Goal: Check status: Check status

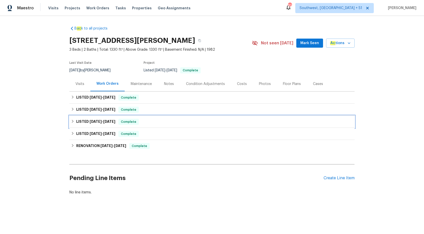
click at [115, 121] on span "6/5/25" at bounding box center [109, 122] width 12 height 4
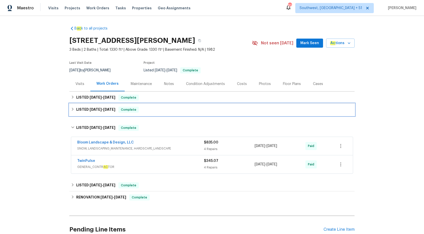
click at [119, 112] on span "Complete" at bounding box center [128, 109] width 19 height 5
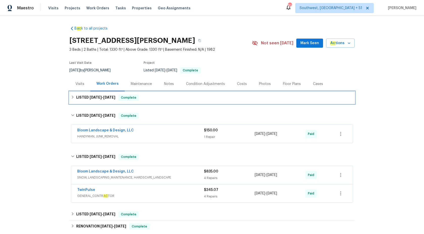
click at [117, 99] on div "LISTED 8/27/25 - 9/5/25 Complete" at bounding box center [212, 98] width 282 height 6
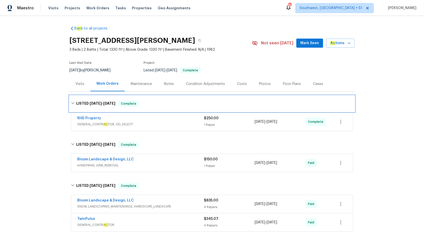
scroll to position [63, 0]
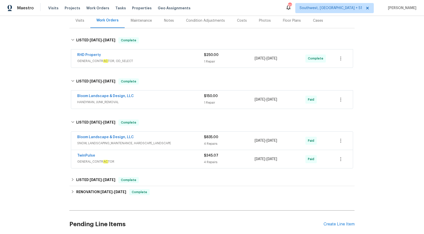
click at [159, 142] on span "SNOW, LANDSCAPING_MAINTENANCE, HARDSCAPE_LANDSCAPE" at bounding box center [140, 143] width 127 height 5
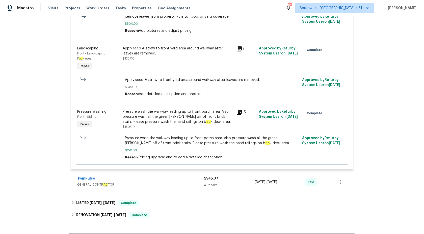
scroll to position [301, 0]
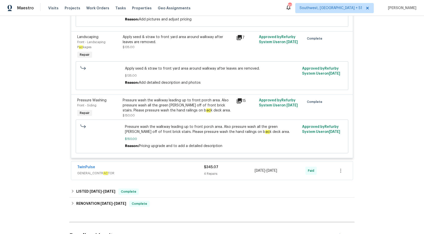
click at [160, 171] on div "TwinPulse" at bounding box center [140, 168] width 127 height 6
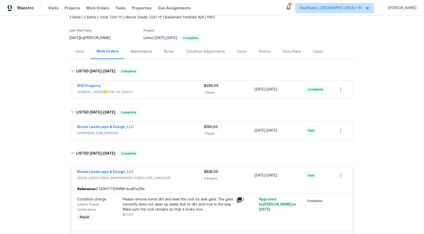
scroll to position [0, 0]
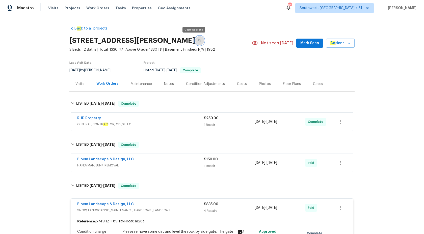
click at [195, 40] on button "button" at bounding box center [199, 40] width 9 height 9
click at [29, 7] on span "Maestro" at bounding box center [25, 8] width 17 height 5
